Goal: Find specific page/section: Locate a particular part of the current website

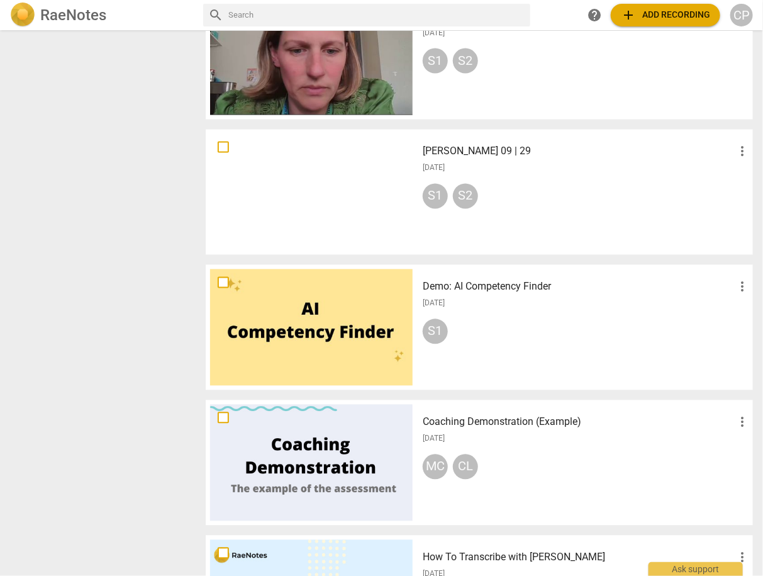
scroll to position [755, 0]
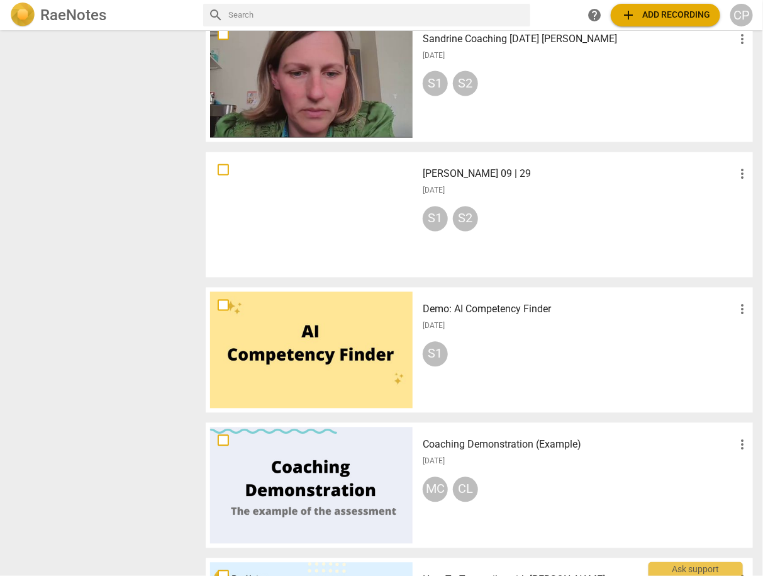
click at [465, 177] on h3 "[PERSON_NAME] 09 | 29" at bounding box center [579, 174] width 312 height 15
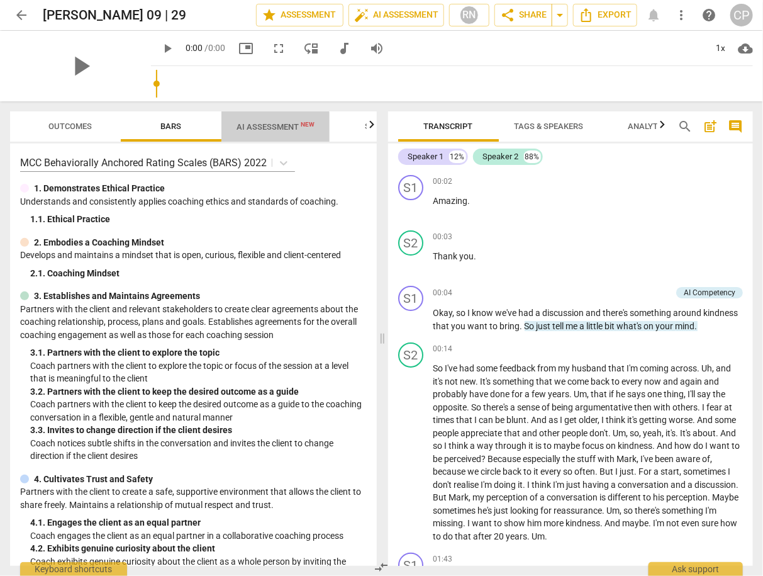
click at [265, 128] on span "AI Assessment New" at bounding box center [276, 126] width 78 height 9
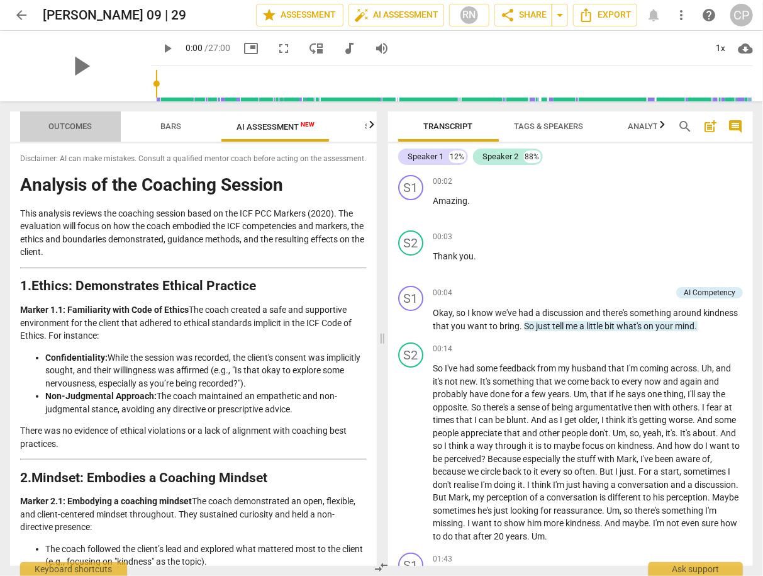
click at [76, 125] on span "Outcomes" at bounding box center [70, 125] width 43 height 9
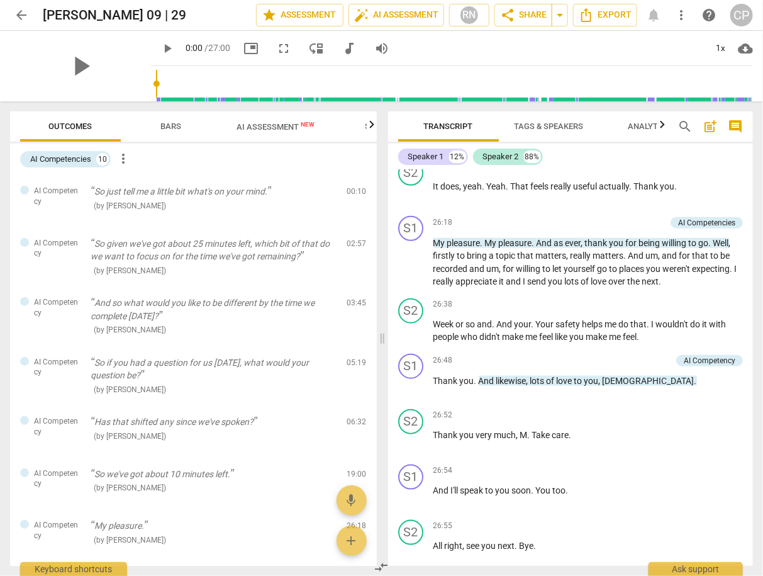
scroll to position [5459, 0]
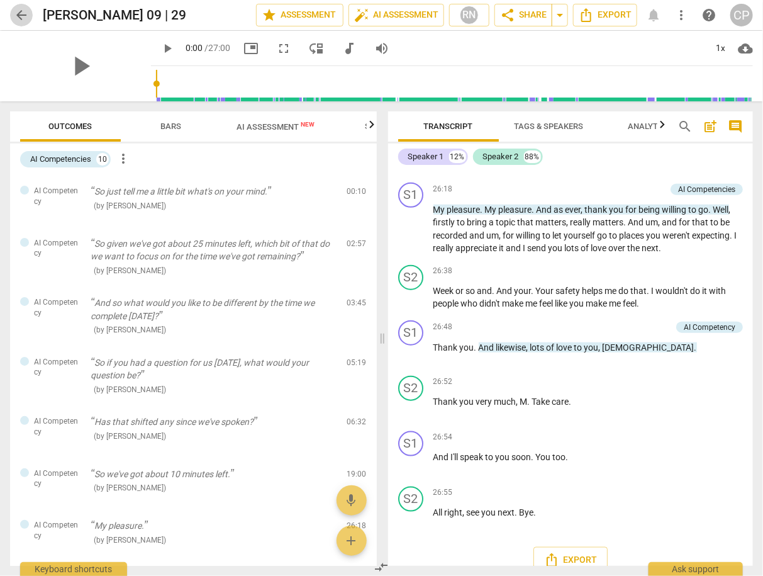
click at [20, 14] on span "arrow_back" at bounding box center [21, 15] width 15 height 15
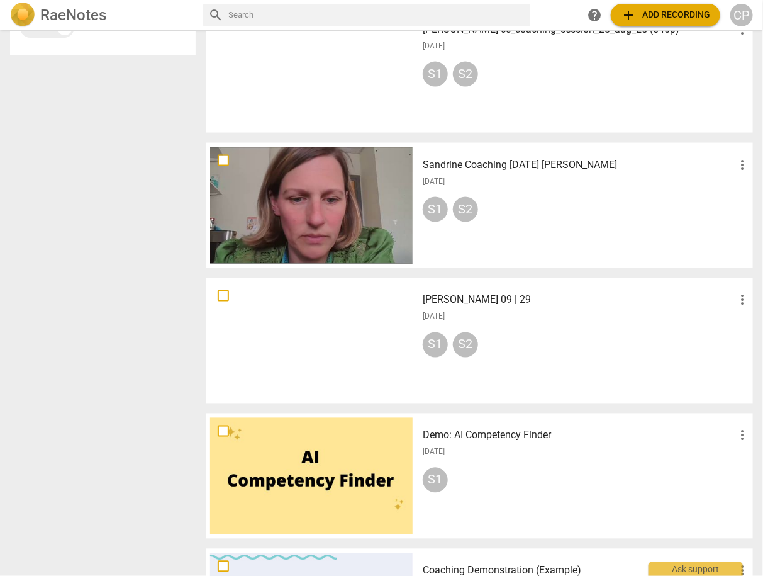
scroll to position [569, 0]
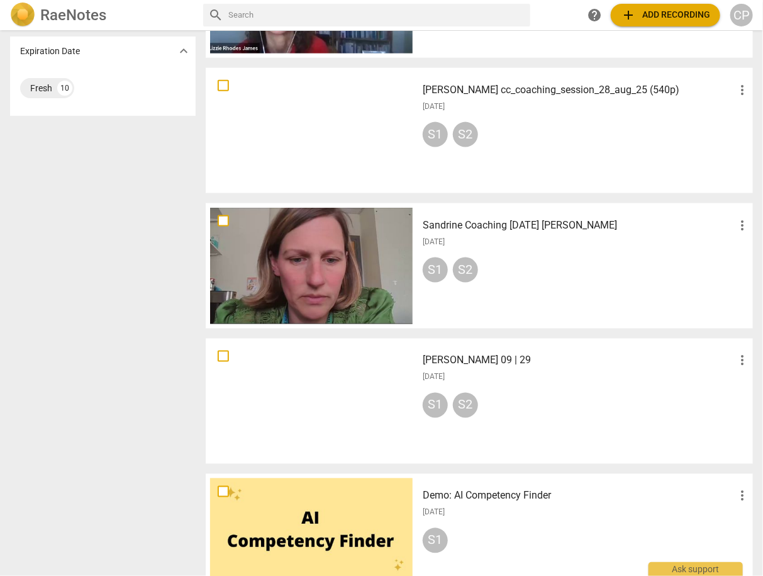
click at [454, 362] on h3 "[PERSON_NAME] 09 | 29" at bounding box center [579, 360] width 312 height 15
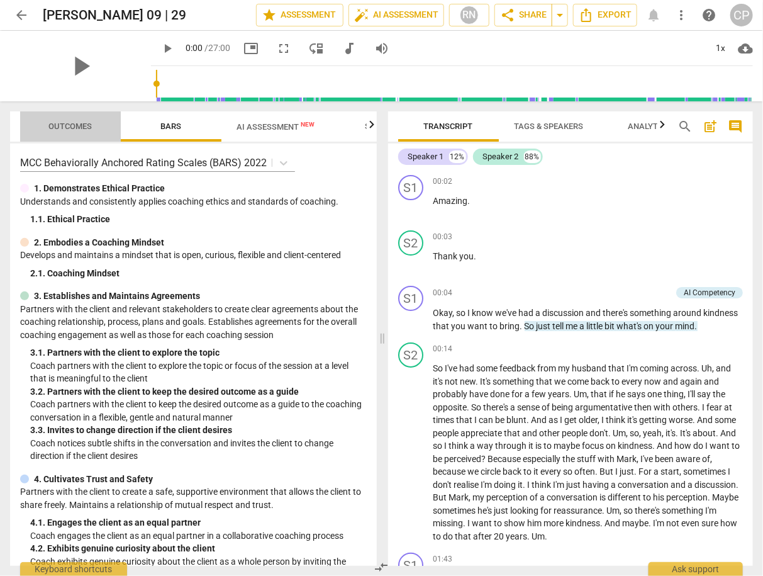
click at [81, 127] on span "Outcomes" at bounding box center [70, 125] width 43 height 9
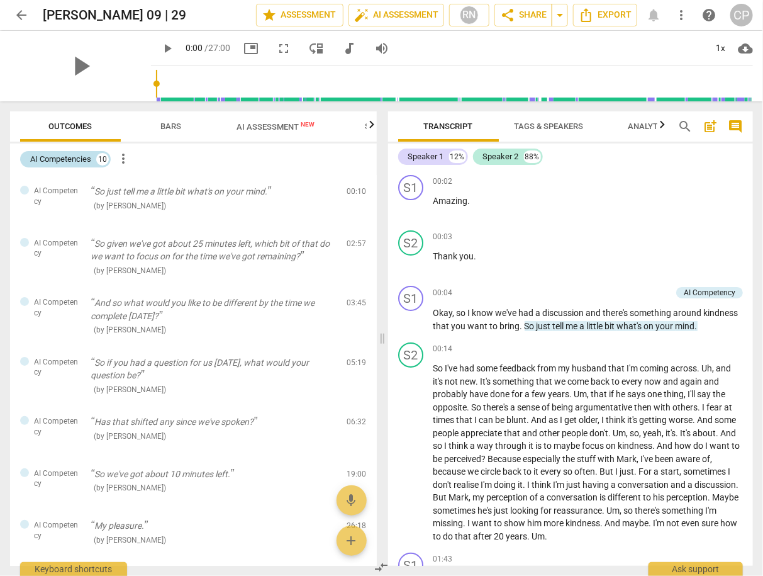
click at [81, 156] on div "AI Competencies" at bounding box center [60, 159] width 61 height 13
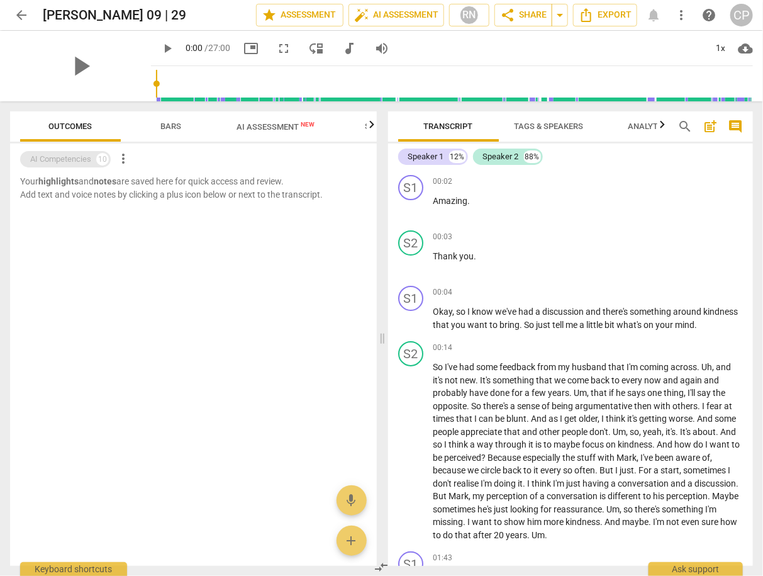
click at [83, 158] on div "AI Competencies" at bounding box center [60, 159] width 61 height 13
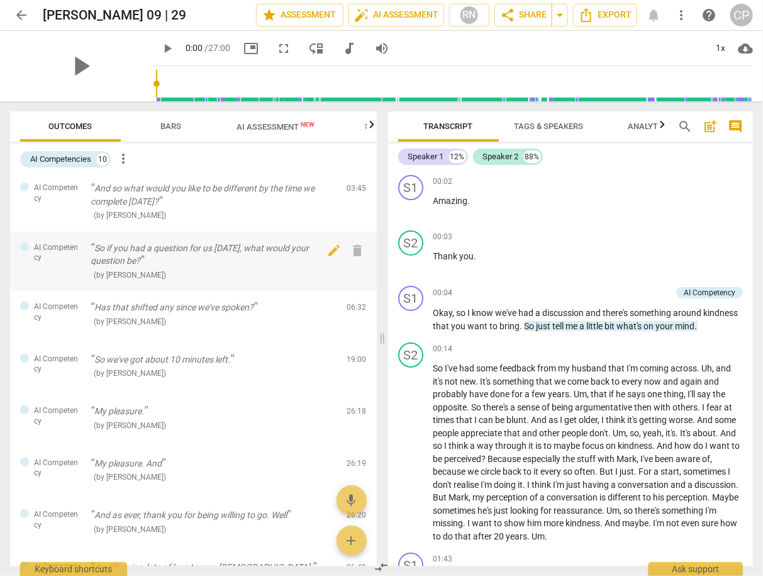
scroll to position [213, 0]
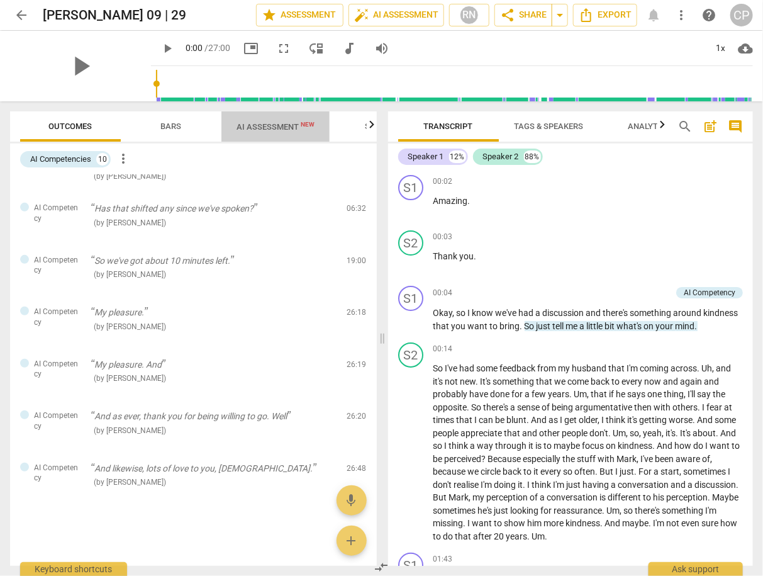
click at [257, 129] on span "AI Assessment New" at bounding box center [276, 126] width 78 height 9
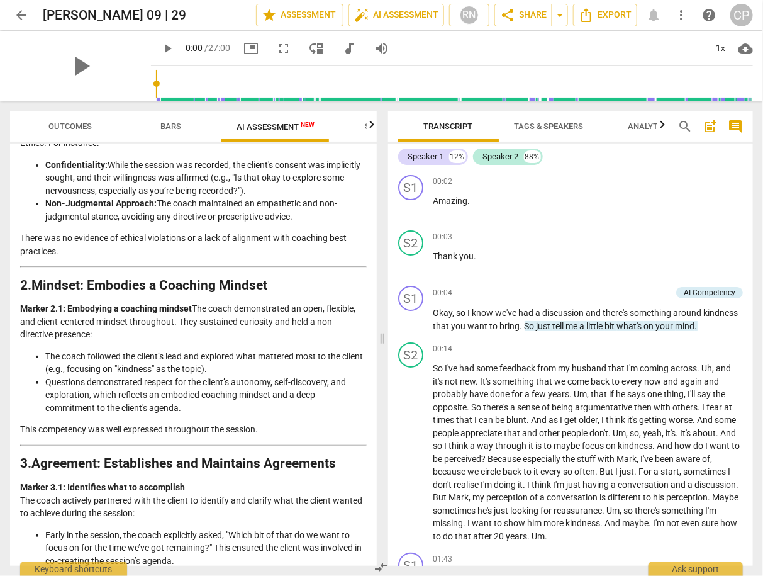
scroll to position [0, 0]
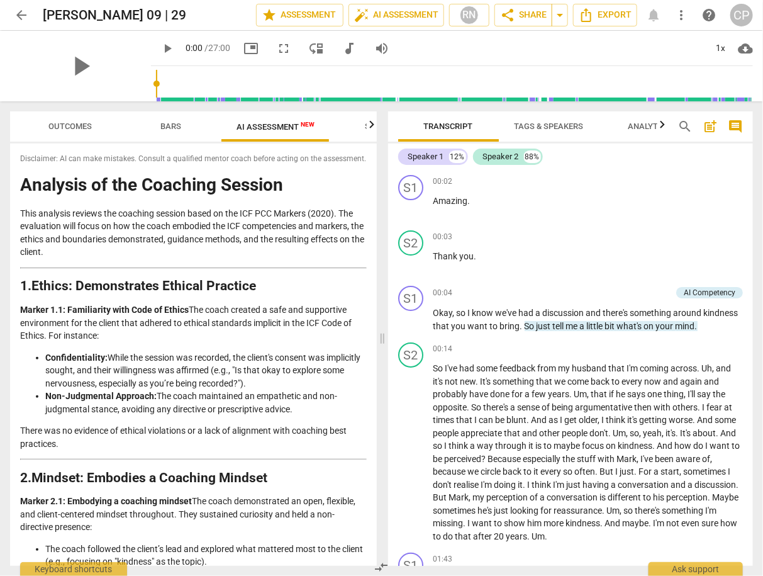
click at [176, 123] on span "Bars" at bounding box center [171, 125] width 21 height 9
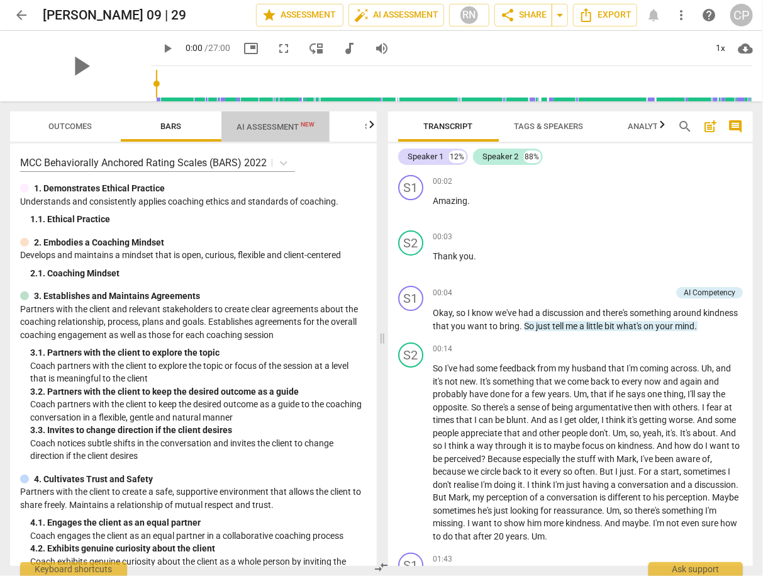
click at [274, 130] on span "AI Assessment New" at bounding box center [276, 126] width 78 height 9
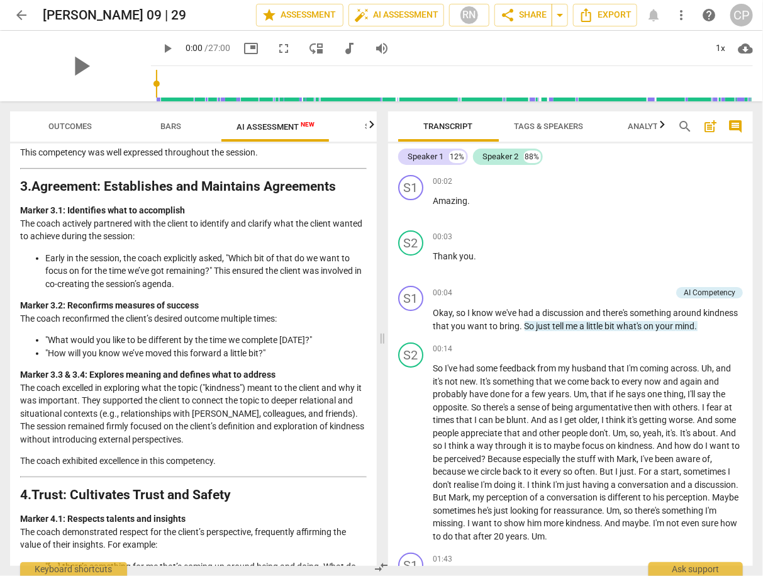
scroll to position [554, 0]
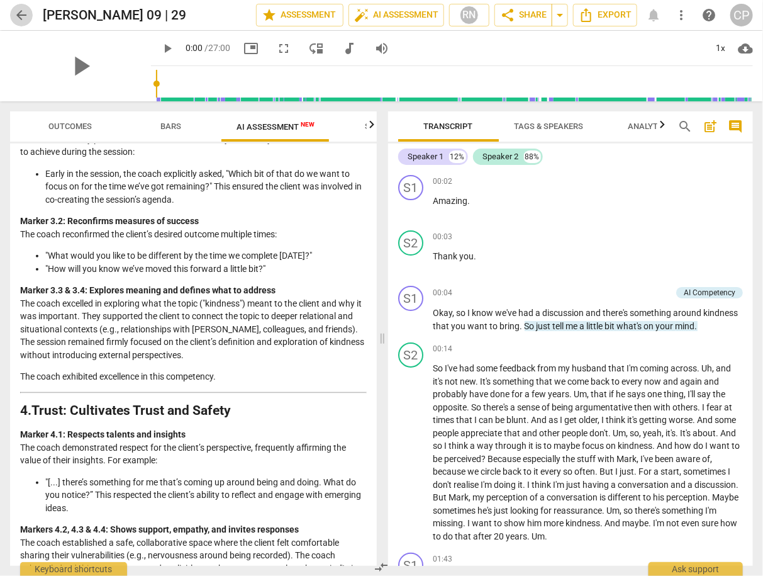
click at [21, 14] on span "arrow_back" at bounding box center [21, 15] width 15 height 15
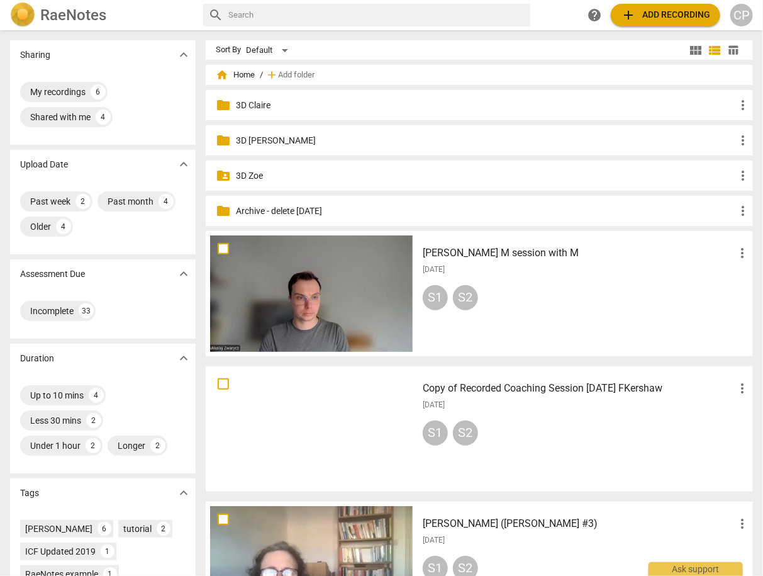
click at [257, 110] on p "3D Claire" at bounding box center [486, 105] width 500 height 13
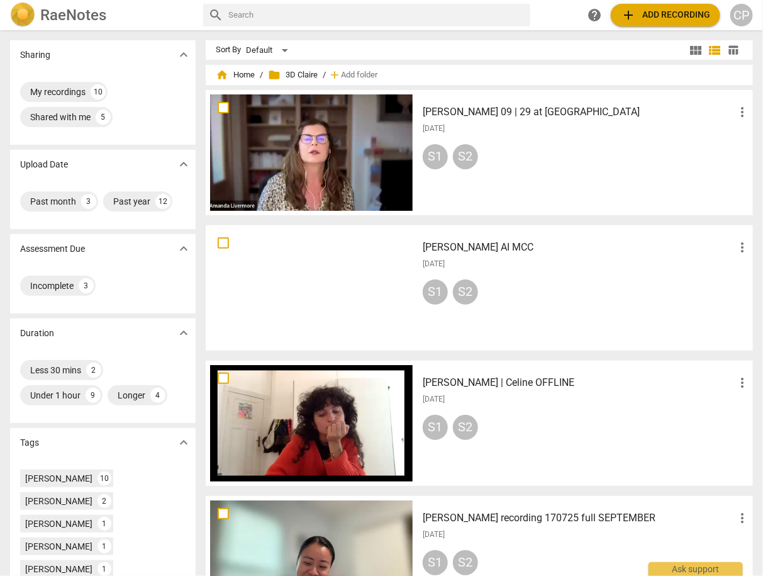
click at [492, 109] on h3 "[PERSON_NAME] 09 | 29 at [GEOGRAPHIC_DATA]" at bounding box center [579, 111] width 312 height 15
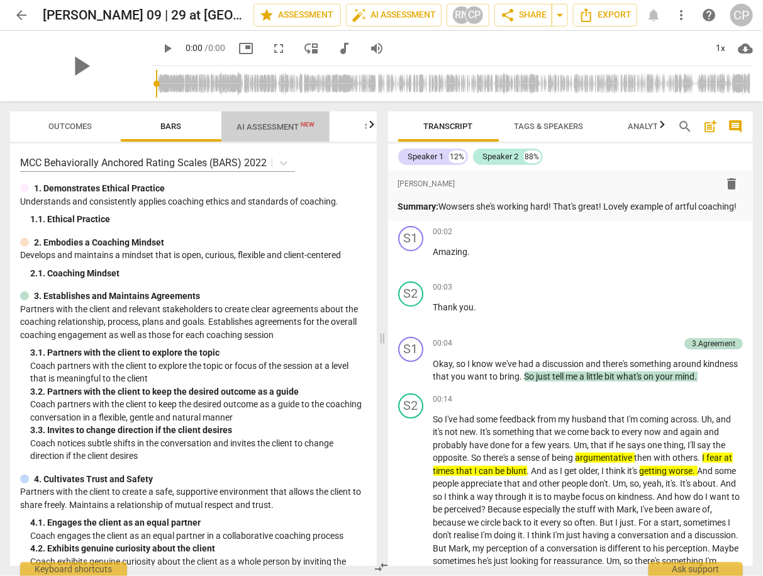
click at [269, 127] on span "AI Assessment New" at bounding box center [276, 126] width 78 height 9
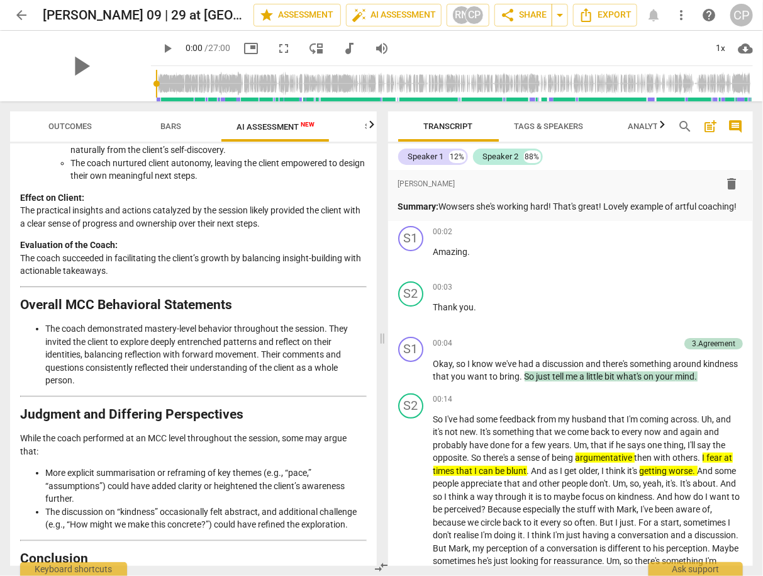
scroll to position [2446, 0]
